Goal: Information Seeking & Learning: Learn about a topic

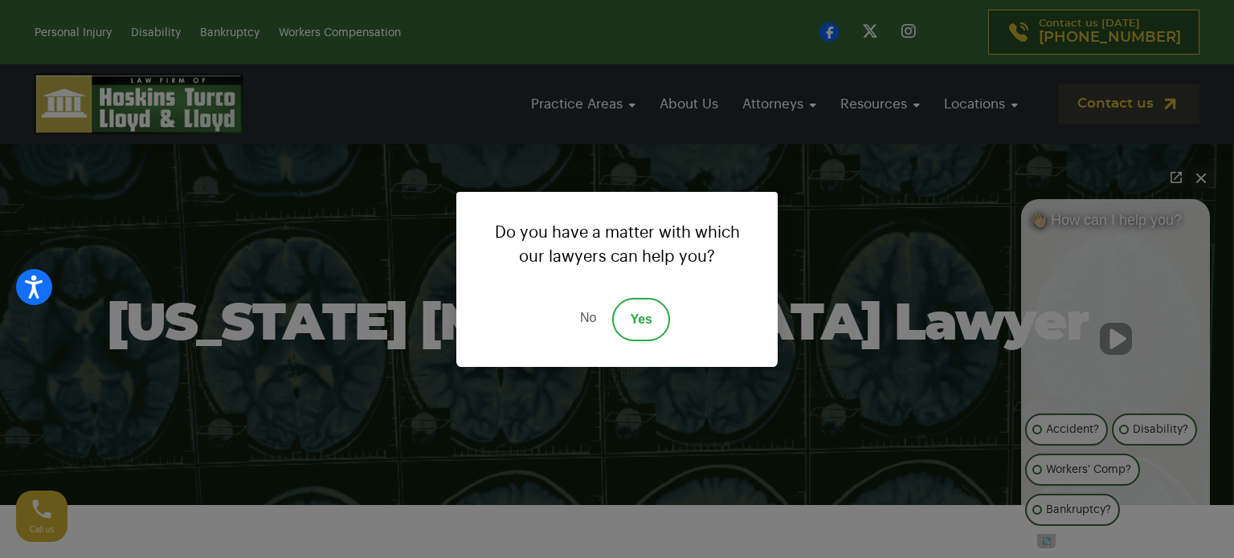
click at [635, 313] on link "Yes" at bounding box center [641, 319] width 58 height 43
